Goal: Information Seeking & Learning: Learn about a topic

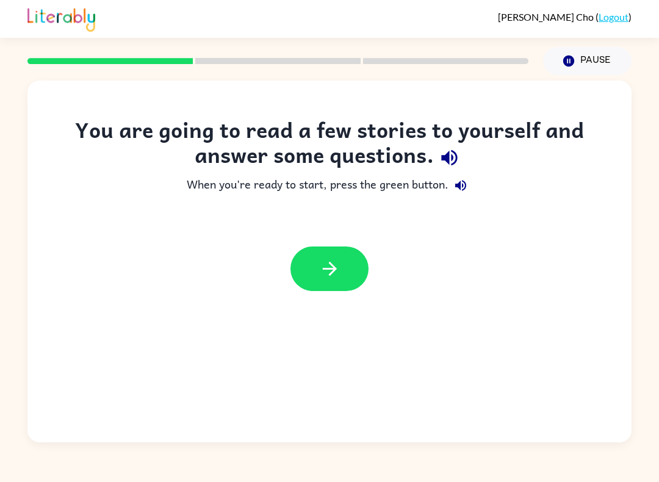
click at [316, 261] on button "button" at bounding box center [329, 268] width 78 height 45
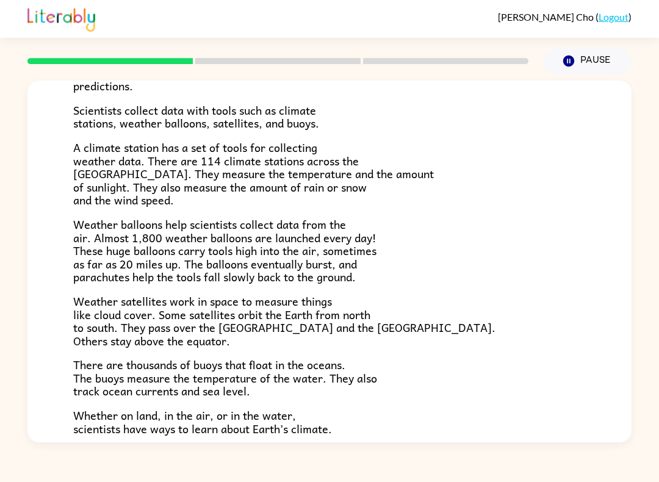
scroll to position [226, 0]
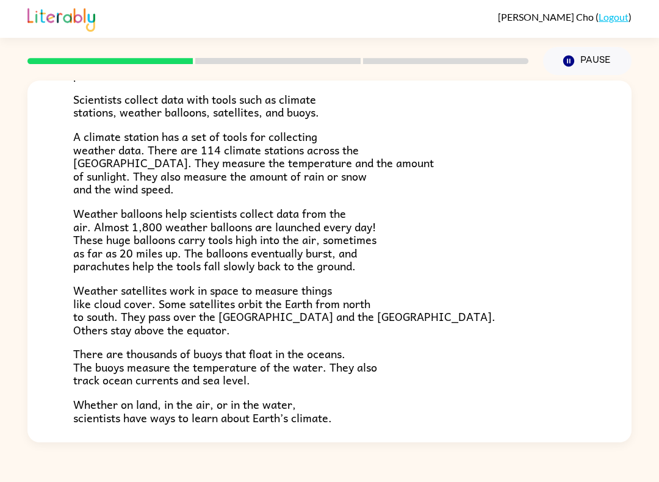
click at [572, 54] on button "Pause Pause" at bounding box center [587, 61] width 88 height 28
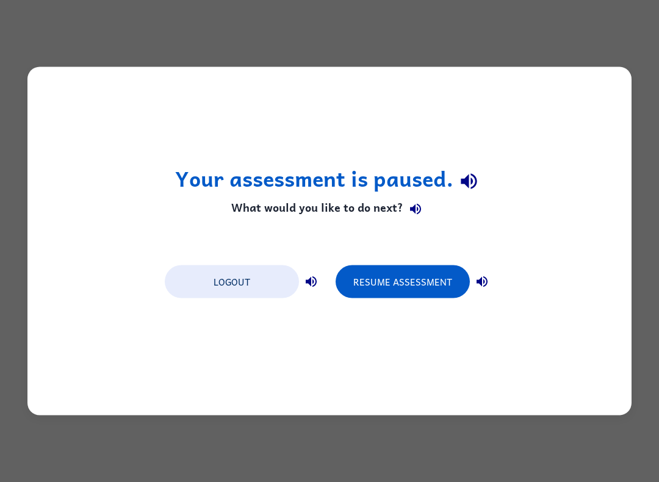
click at [385, 277] on button "Resume Assessment" at bounding box center [402, 281] width 134 height 33
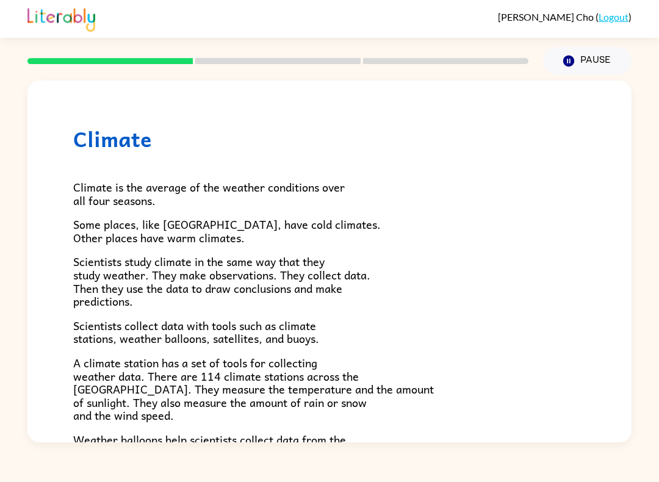
click at [243, 74] on div at bounding box center [277, 61] width 515 height 43
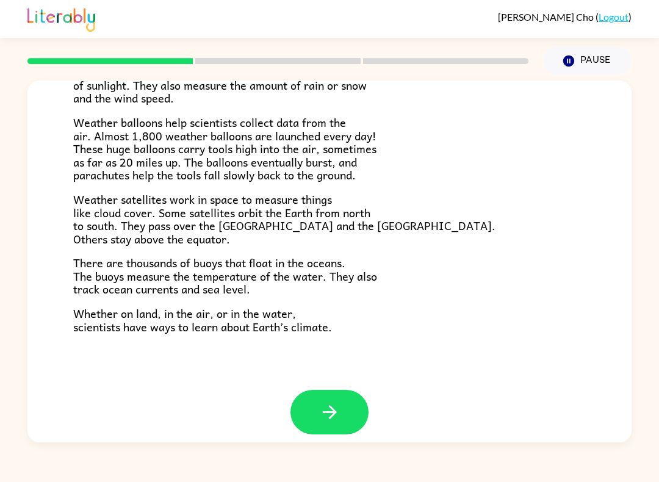
scroll to position [316, 0]
click at [324, 405] on icon "button" at bounding box center [329, 412] width 21 height 21
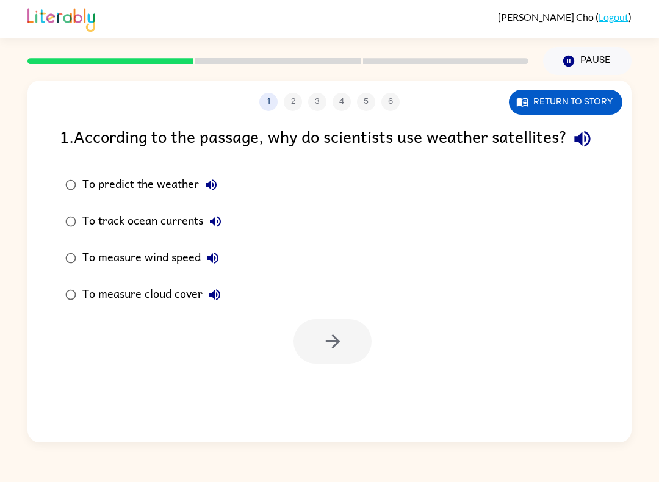
click at [556, 85] on div "1 2 3 4 5 6 Return to story" at bounding box center [329, 95] width 604 height 30
click at [542, 105] on button "Return to story" at bounding box center [565, 102] width 113 height 25
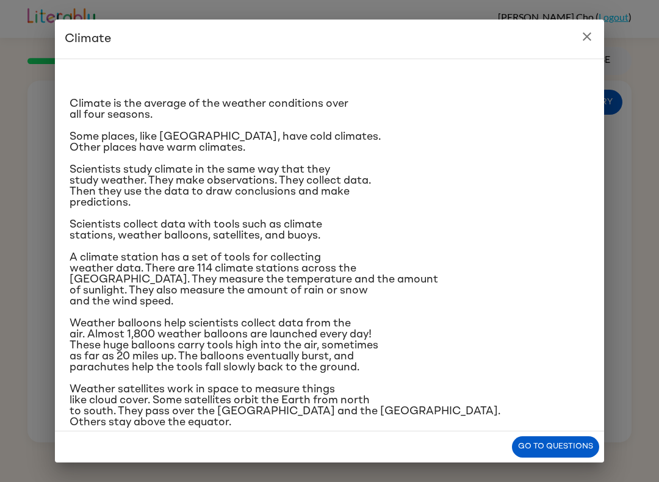
click at [617, 11] on div "Climate Climate is the average of the weather conditions over all four seasons.…" at bounding box center [329, 241] width 659 height 482
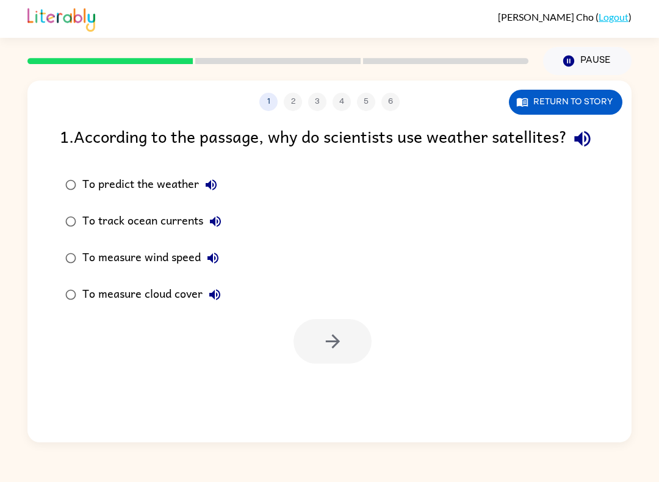
click at [127, 199] on label "To predict the weather" at bounding box center [143, 184] width 181 height 37
click at [350, 361] on button "button" at bounding box center [332, 341] width 78 height 45
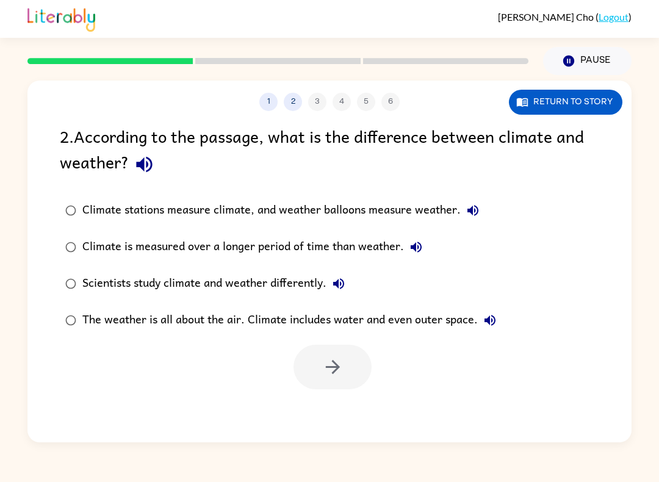
click at [343, 242] on div "Climate is measured over a longer period of time than weather." at bounding box center [255, 247] width 346 height 24
click at [360, 363] on button "button" at bounding box center [332, 367] width 78 height 45
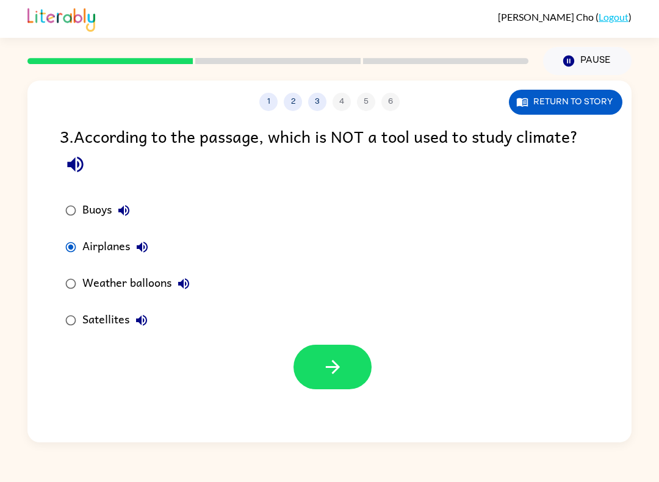
click at [354, 367] on button "button" at bounding box center [332, 367] width 78 height 45
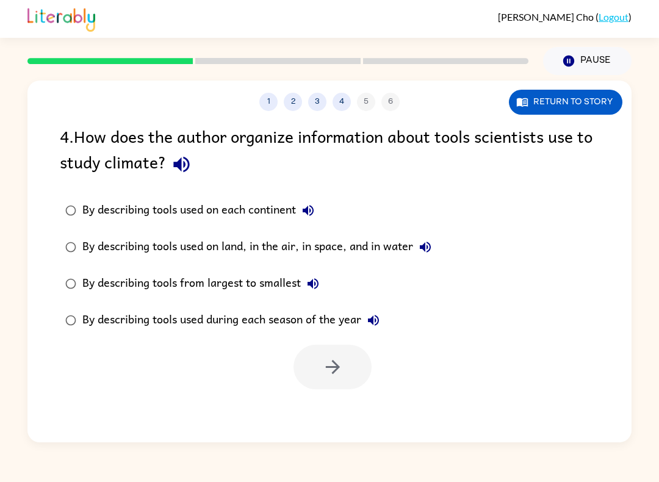
click at [377, 243] on div "By describing tools used on land, in the air, in space, and in water" at bounding box center [259, 247] width 355 height 24
click at [334, 368] on icon "button" at bounding box center [332, 367] width 14 height 14
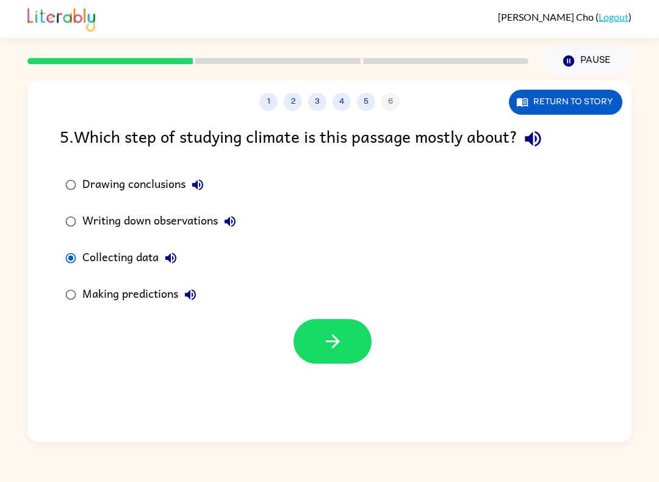
click at [322, 339] on icon "button" at bounding box center [332, 341] width 21 height 21
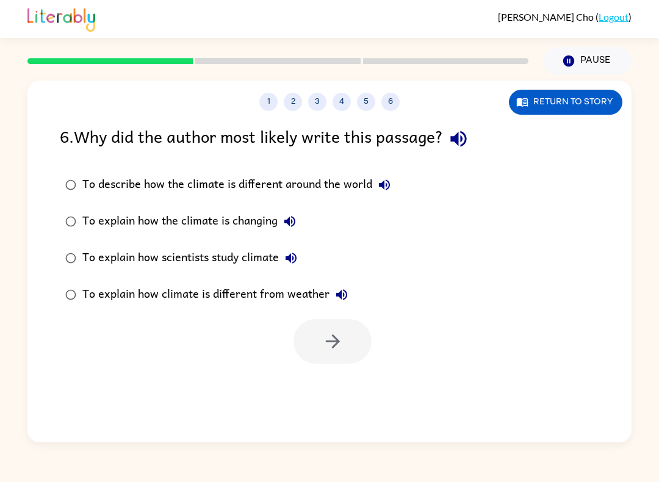
click at [247, 209] on label "To explain how the climate is changing" at bounding box center [227, 221] width 349 height 37
click at [335, 343] on icon "button" at bounding box center [332, 341] width 21 height 21
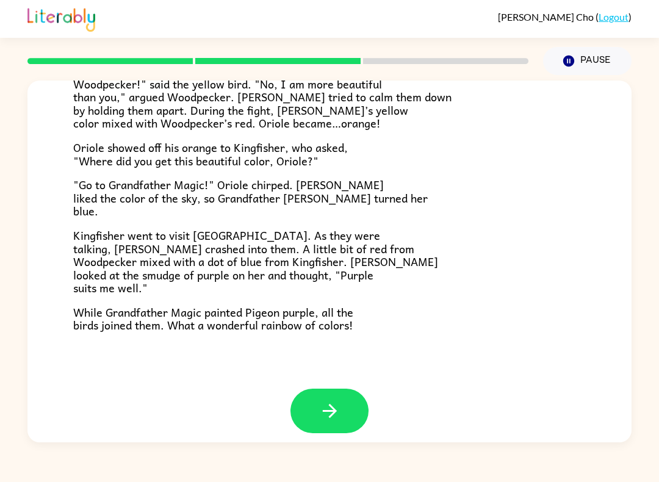
scroll to position [291, 0]
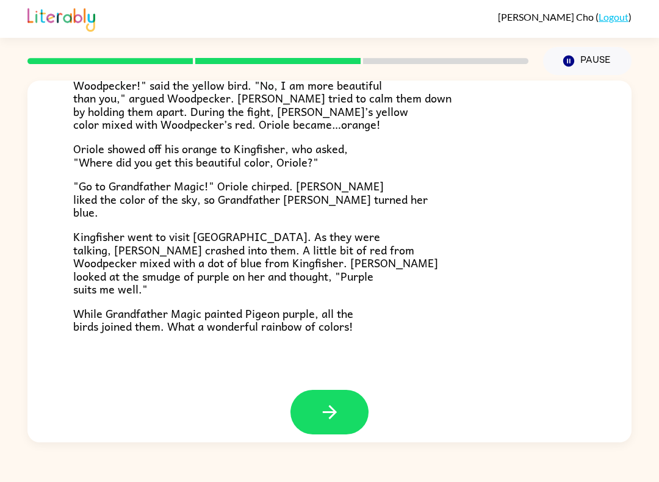
click at [321, 401] on icon "button" at bounding box center [329, 411] width 21 height 21
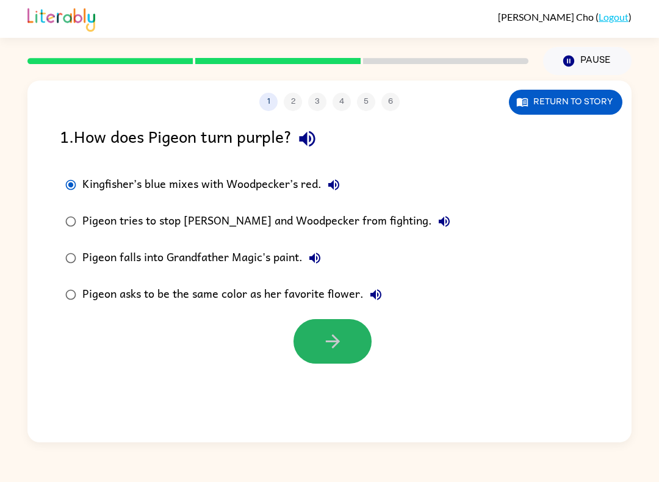
click at [345, 355] on button "button" at bounding box center [332, 341] width 78 height 45
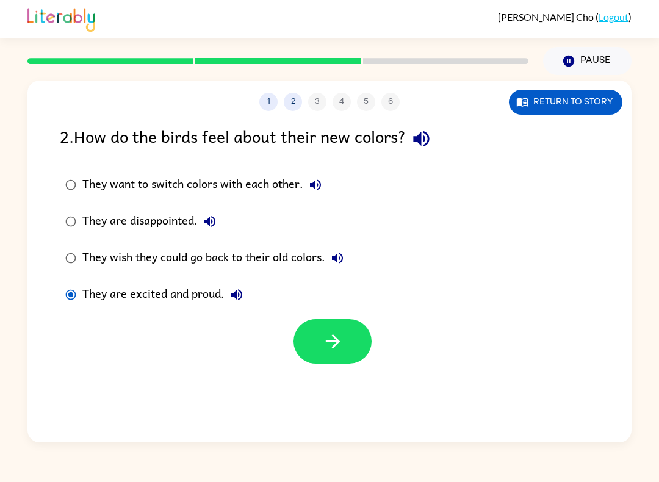
click at [319, 353] on button "button" at bounding box center [332, 341] width 78 height 45
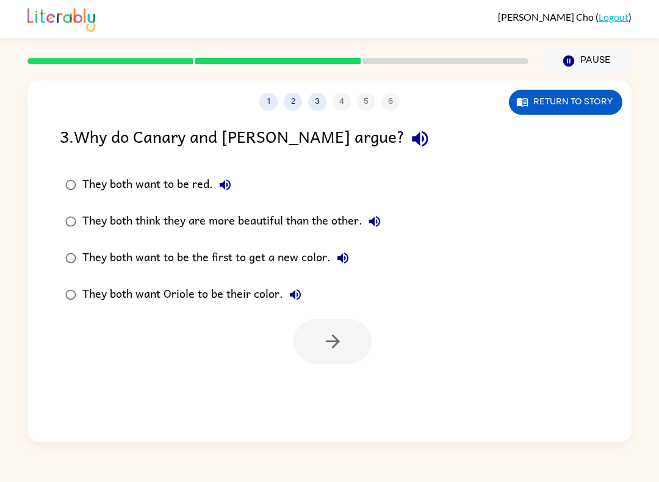
click at [130, 220] on div "They both think they are more beautiful than the other." at bounding box center [234, 221] width 304 height 24
click at [335, 337] on icon "button" at bounding box center [332, 341] width 14 height 14
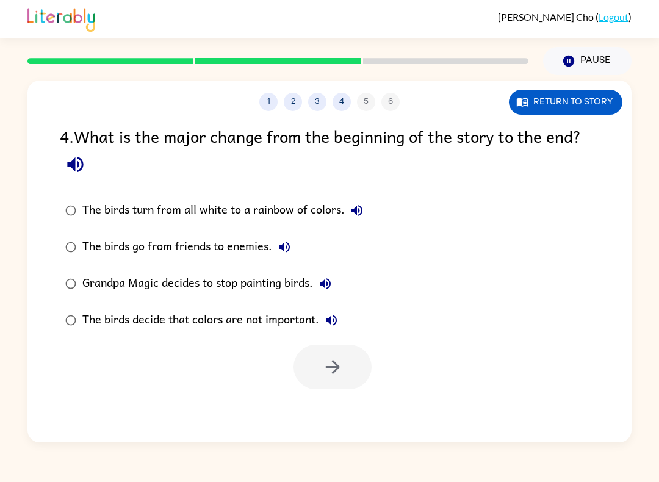
click at [138, 202] on div "The birds turn from all white to a rainbow of colors." at bounding box center [225, 210] width 287 height 24
click at [337, 366] on icon "button" at bounding box center [332, 367] width 14 height 14
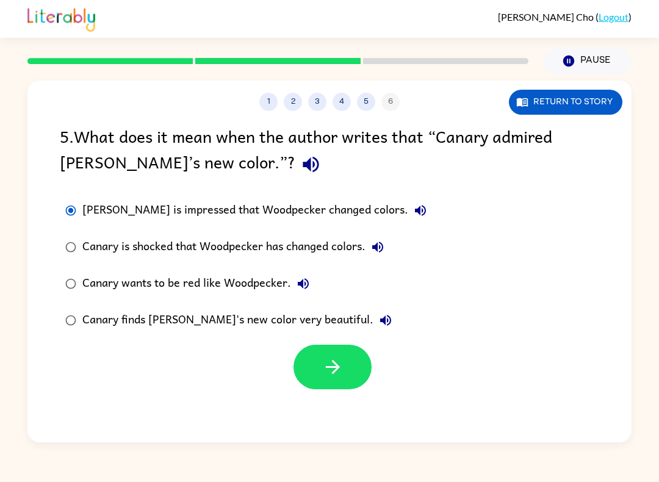
click at [337, 370] on icon "button" at bounding box center [332, 367] width 14 height 14
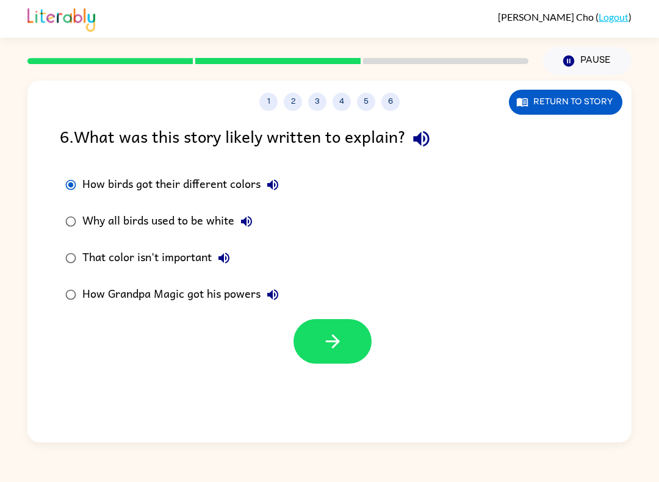
click at [316, 331] on button "button" at bounding box center [332, 341] width 78 height 45
